Goal: Task Accomplishment & Management: Complete application form

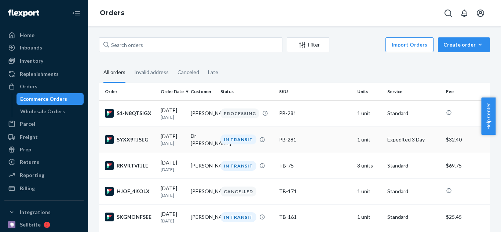
click at [143, 141] on div "SYXX9TJSEG" at bounding box center [130, 139] width 50 height 9
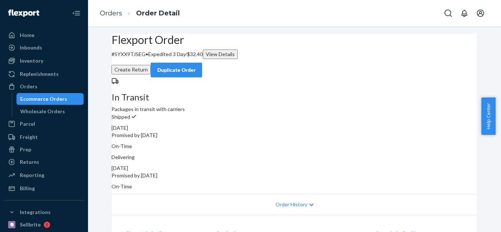
scroll to position [147, 0]
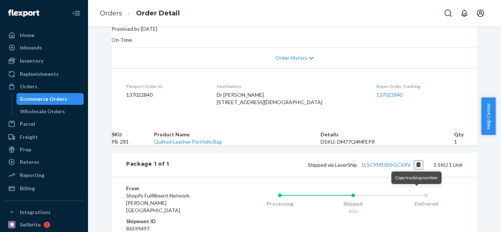
click at [416, 170] on button "Copy tracking number" at bounding box center [419, 165] width 10 height 10
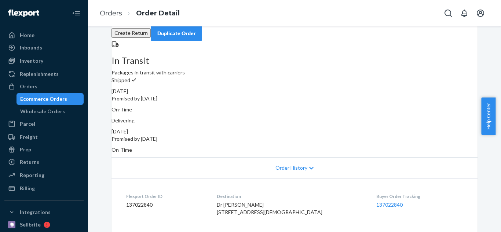
scroll to position [0, 0]
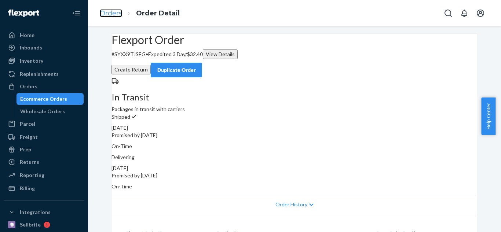
click at [113, 10] on link "Orders" at bounding box center [111, 13] width 22 height 8
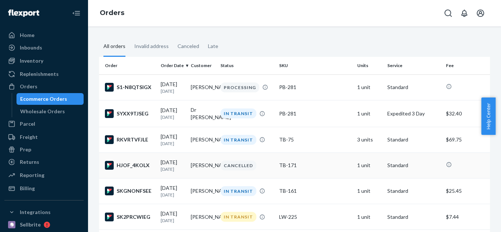
scroll to position [37, 0]
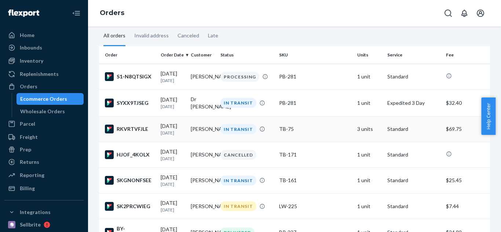
click at [289, 131] on div "TB-75" at bounding box center [315, 128] width 72 height 7
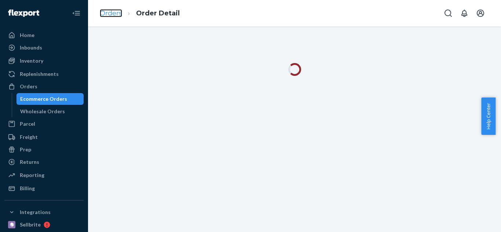
click at [114, 14] on link "Orders" at bounding box center [111, 13] width 22 height 8
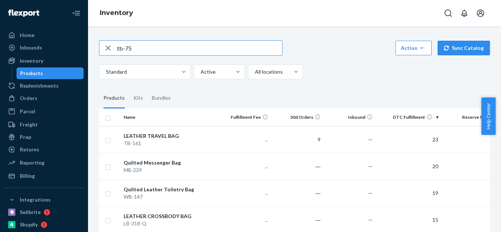
type input "tb-75"
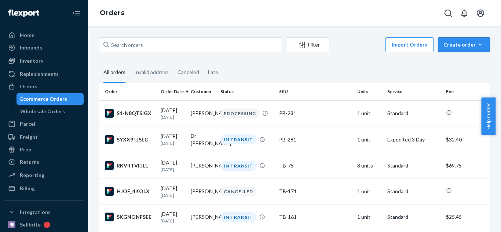
click at [477, 45] on icon "button" at bounding box center [480, 44] width 7 height 7
click at [464, 62] on span "Ecommerce order" at bounding box center [468, 62] width 45 height 5
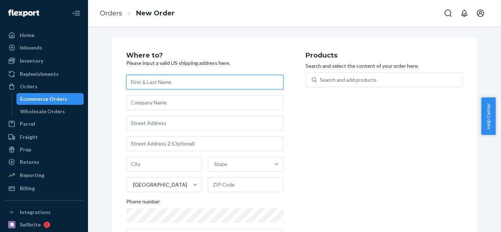
click at [203, 79] on input "text" at bounding box center [204, 82] width 157 height 15
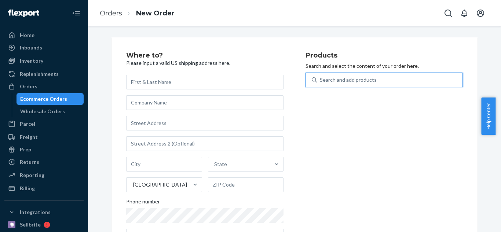
click at [351, 80] on div "Search and add products" at bounding box center [348, 79] width 57 height 7
click at [321, 80] on input "0 results available. Use Up and Down to choose options, press Enter to select t…" at bounding box center [320, 79] width 1 height 7
click at [207, 85] on div "State United States Phone number" at bounding box center [204, 159] width 157 height 169
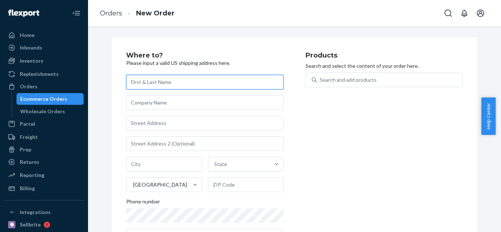
click at [207, 75] on input "text" at bounding box center [204, 82] width 157 height 15
paste input "Machelle Reynolds"
type input "Machelle Reynolds"
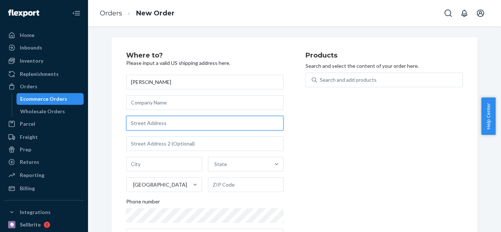
click at [172, 119] on input "text" at bounding box center [204, 123] width 157 height 15
paste input "3906 Soldierfish Street Waldorf MD 20603 USA"
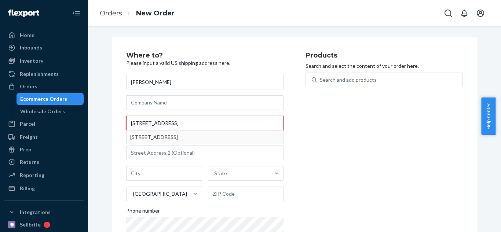
type input "3906 Soldierfish Street Waldorf MD 20603 USA"
type input "Waldorf"
type input "20603"
type input "3906 Soldierfish St"
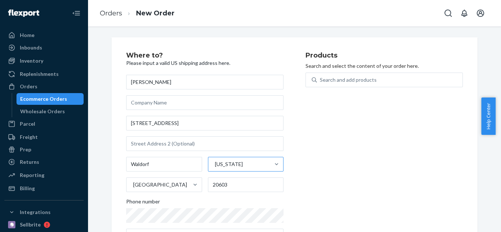
scroll to position [32, 0]
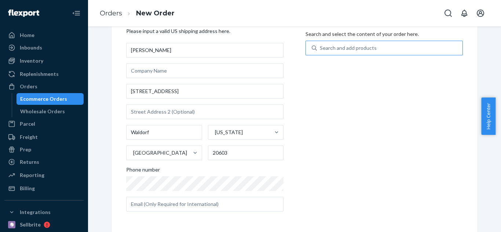
click at [331, 52] on div "Search and add products" at bounding box center [390, 47] width 146 height 13
click at [321, 52] on input "Search and add products" at bounding box center [320, 47] width 1 height 7
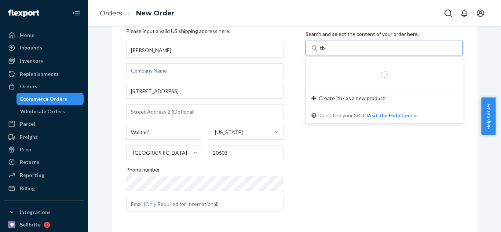
type input "tb-171"
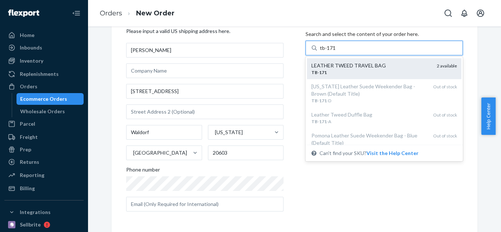
click at [351, 68] on div "LEATHER TWEED TRAVEL BAG" at bounding box center [372, 65] width 120 height 7
click at [336, 52] on input "tb-171" at bounding box center [328, 47] width 16 height 7
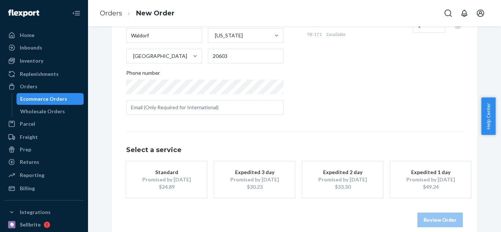
scroll to position [139, 0]
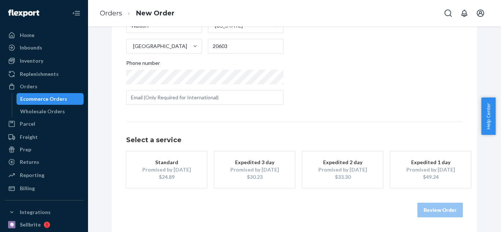
click at [178, 172] on div "Promised by Oct 1, 2025" at bounding box center [166, 169] width 59 height 7
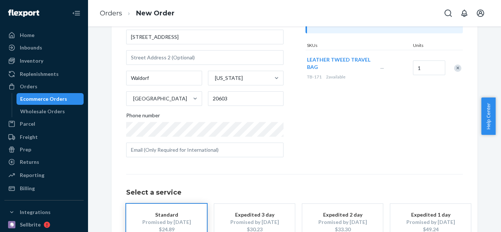
scroll to position [0, 0]
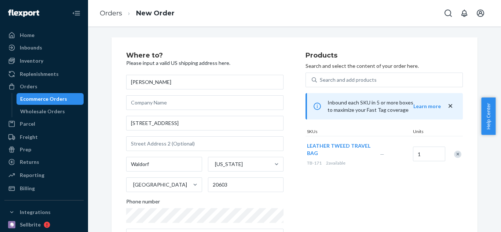
click at [449, 106] on icon "close" at bounding box center [451, 106] width 4 height 4
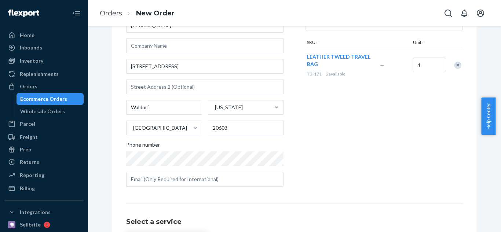
scroll to position [139, 0]
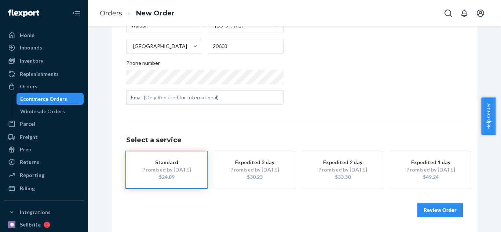
click at [438, 208] on button "Review Order" at bounding box center [440, 210] width 45 height 15
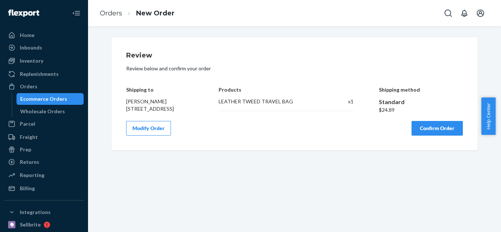
scroll to position [0, 0]
click at [435, 130] on button "Confirm Order" at bounding box center [437, 128] width 51 height 15
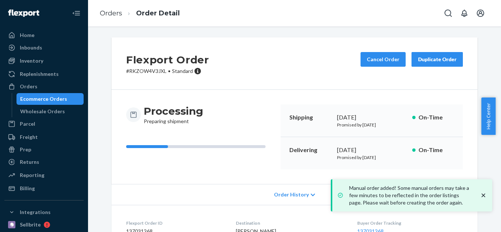
click at [484, 194] on icon "close toast" at bounding box center [484, 196] width 4 height 4
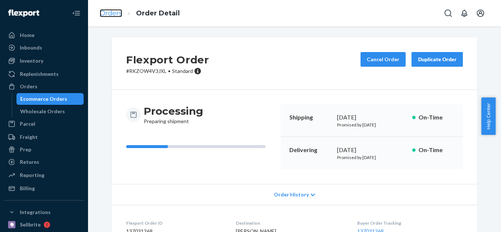
click at [116, 13] on link "Orders" at bounding box center [111, 13] width 22 height 8
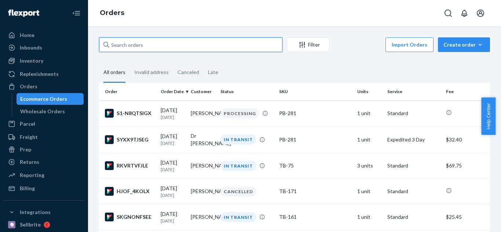
click at [153, 45] on input "text" at bounding box center [190, 44] width 183 height 15
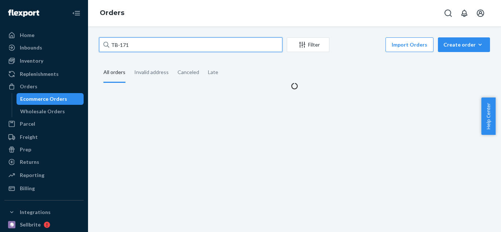
type input "TB-171"
